Goal: Task Accomplishment & Management: Manage account settings

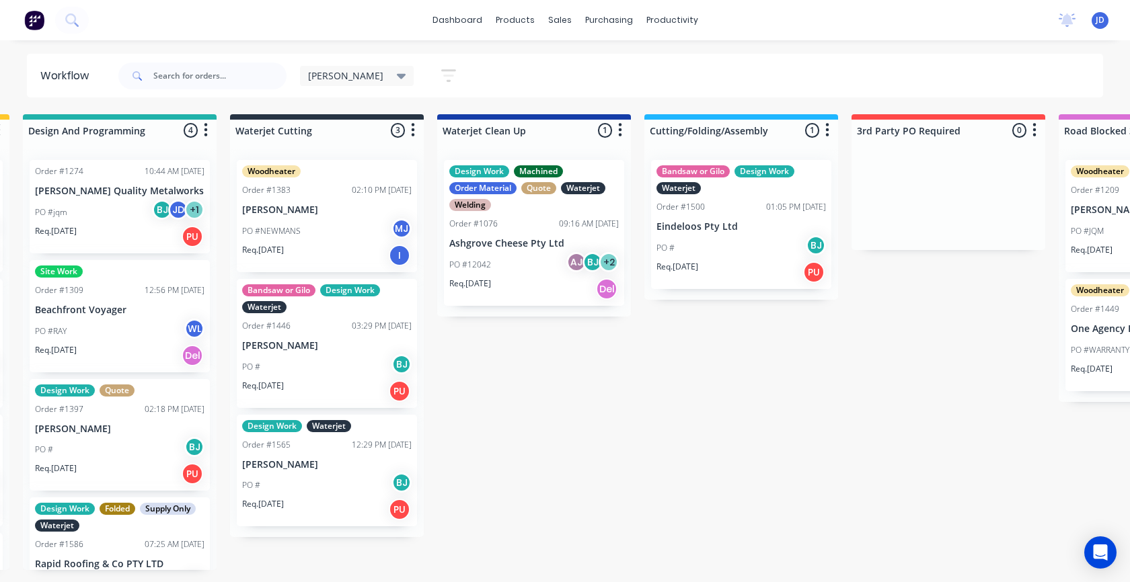
scroll to position [57, 0]
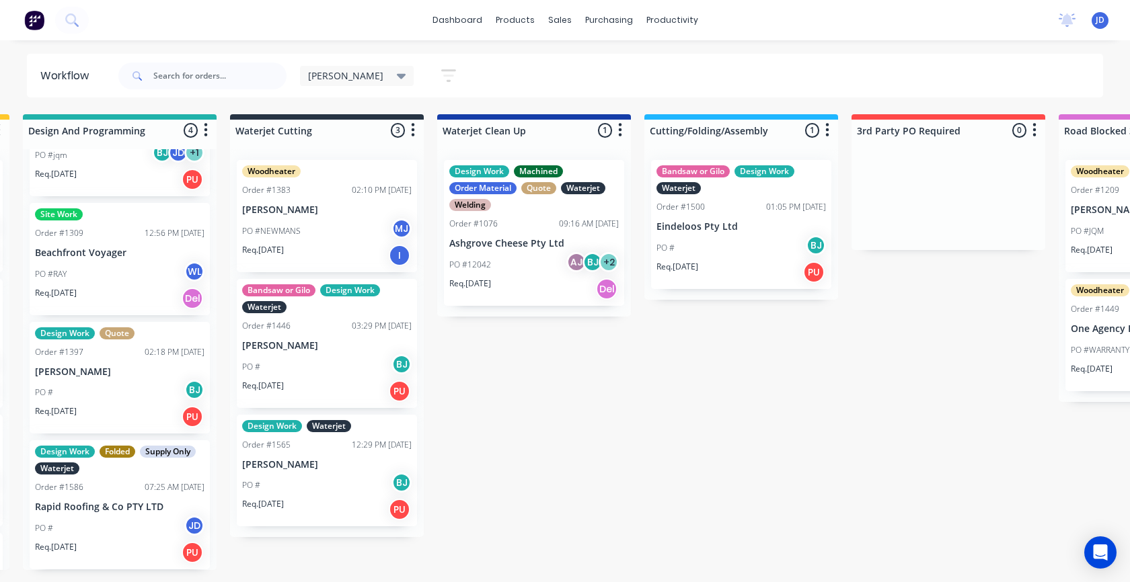
click at [1091, 15] on div "No new notifications Mark all as read Bronte mentioned you in a message Caterpi…" at bounding box center [1088, 20] width 82 height 20
click at [1097, 17] on span "JD" at bounding box center [1099, 20] width 9 height 12
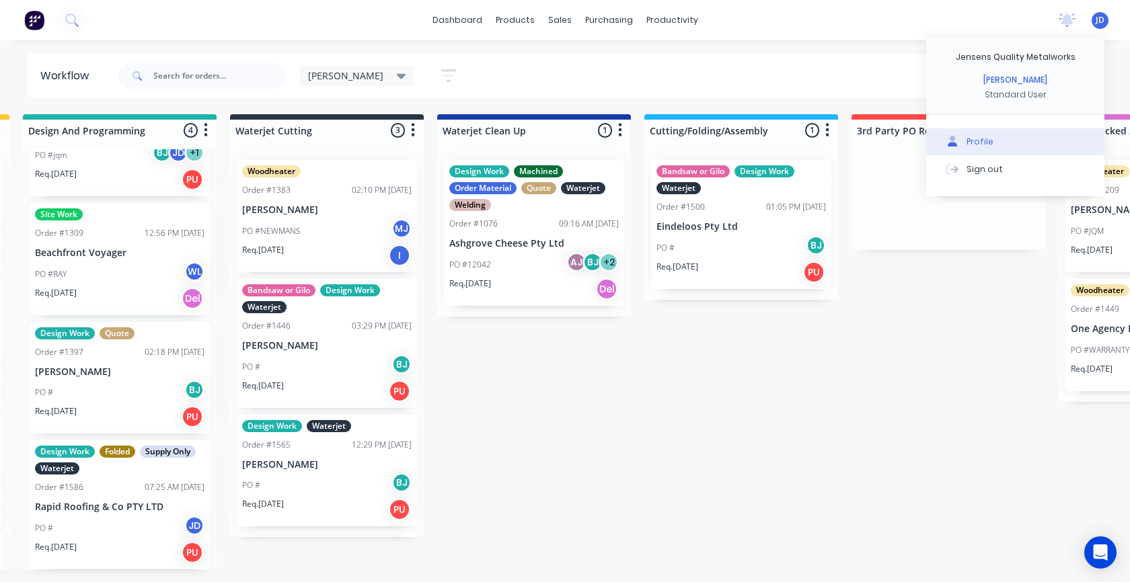
click at [992, 152] on button "Profile" at bounding box center [1015, 141] width 178 height 27
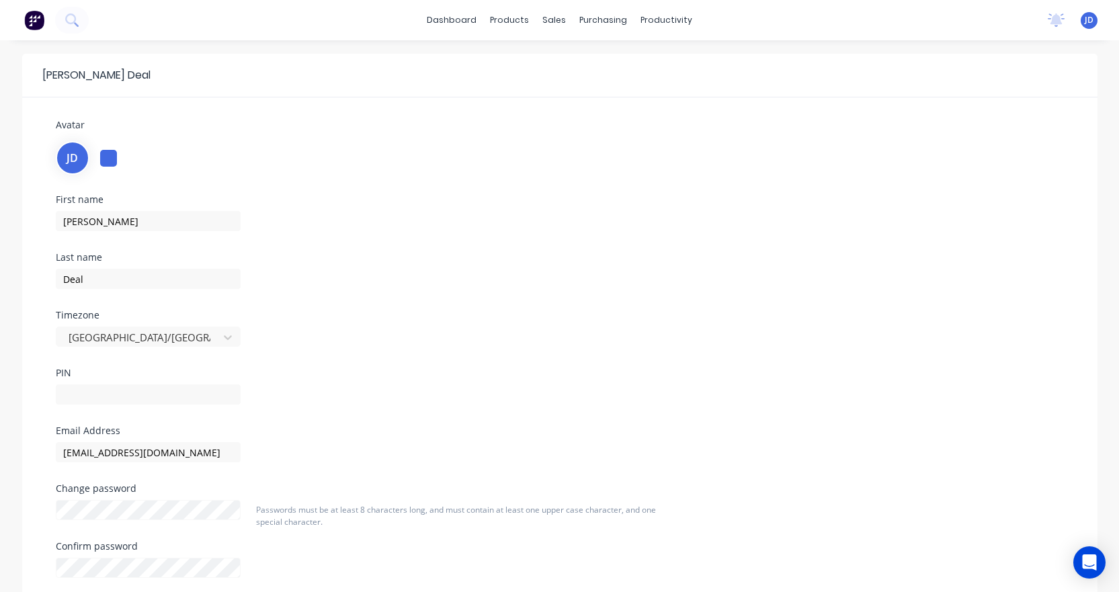
click at [110, 162] on div at bounding box center [108, 158] width 17 height 17
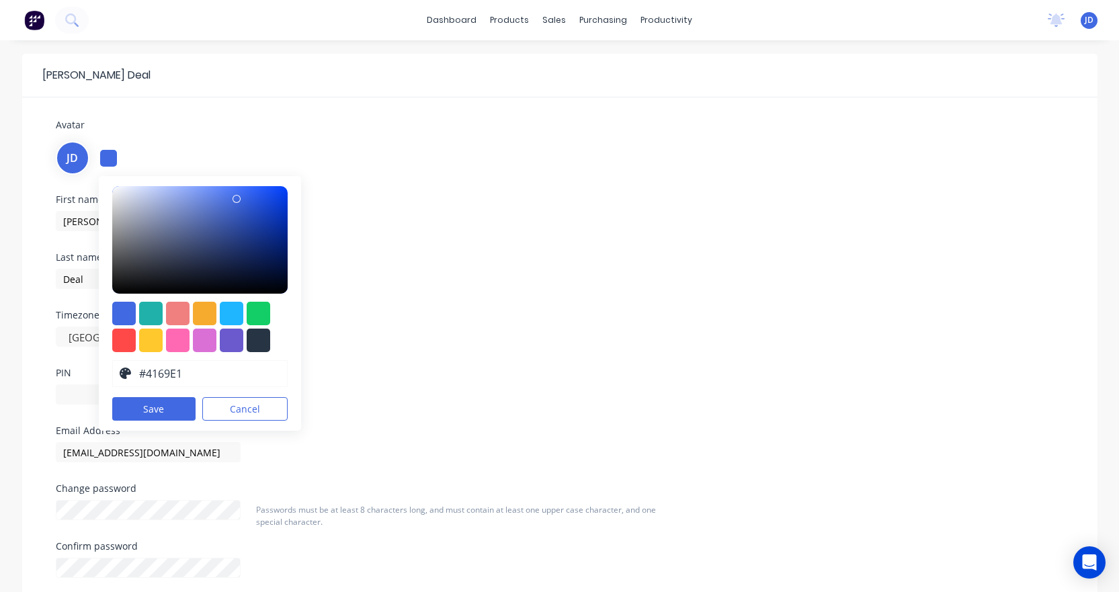
click at [110, 162] on div at bounding box center [108, 158] width 17 height 17
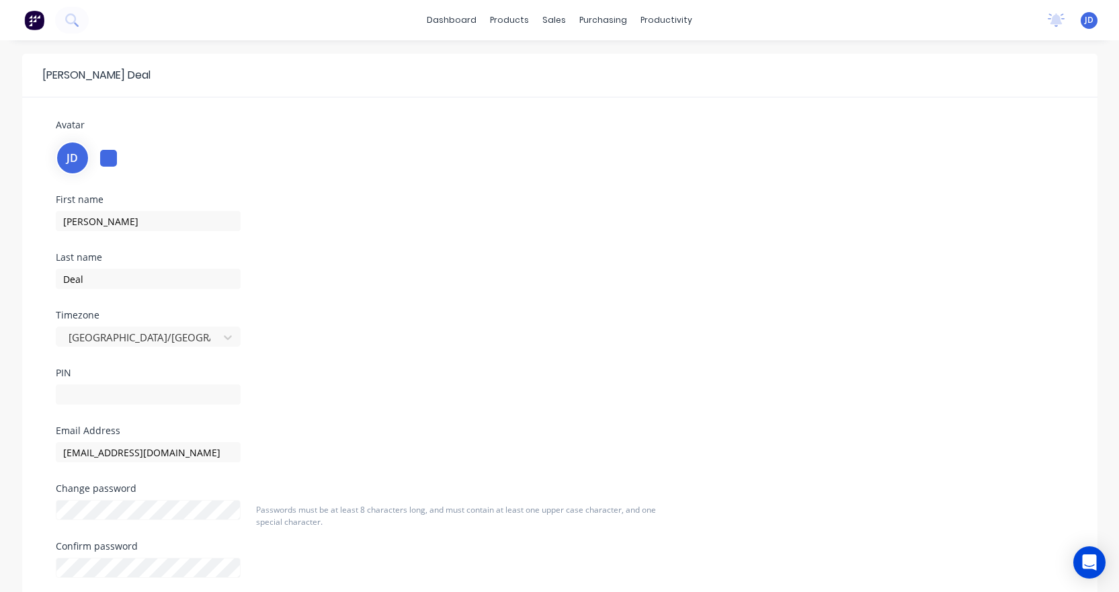
click at [1085, 26] on div "JD Jensens Quality Metalworks Justin Deal Standard User Profile Sign out" at bounding box center [1089, 20] width 17 height 17
click at [1090, 19] on span "JD" at bounding box center [1089, 20] width 9 height 12
click at [469, 72] on div at bounding box center [624, 75] width 947 height 16
click at [444, 23] on link "dashboard" at bounding box center [451, 20] width 63 height 20
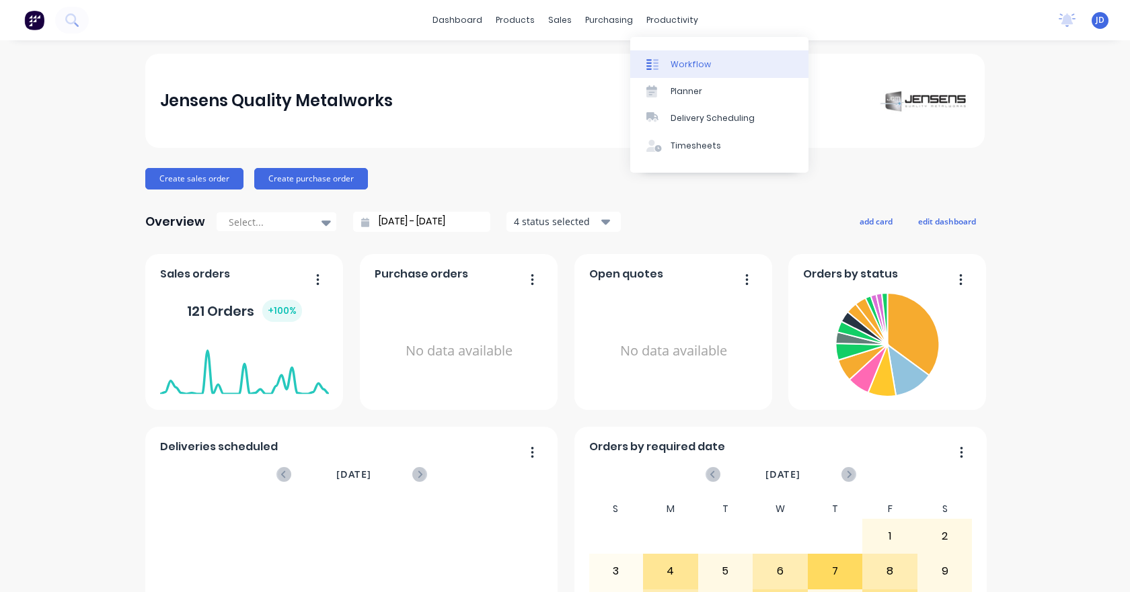
click at [686, 58] on div "Workflow" at bounding box center [690, 64] width 40 height 12
